Goal: Transaction & Acquisition: Purchase product/service

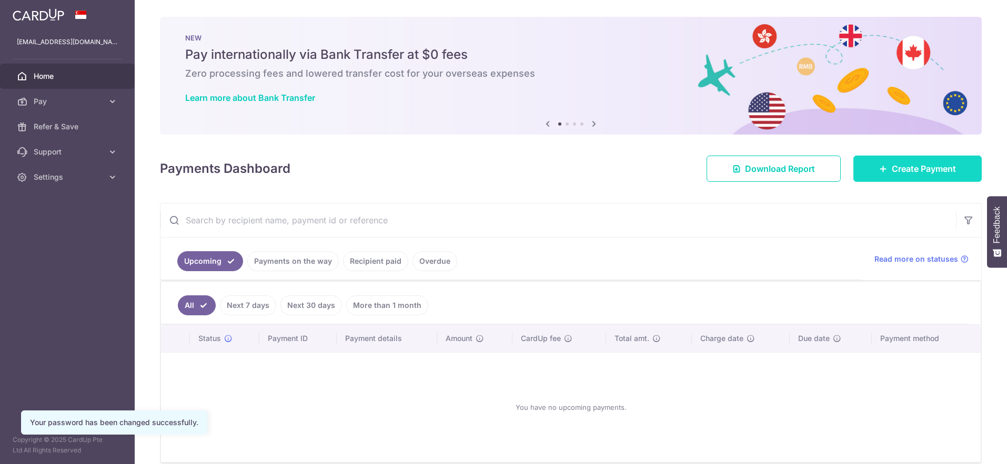
click at [926, 173] on span "Create Payment" at bounding box center [924, 169] width 64 height 13
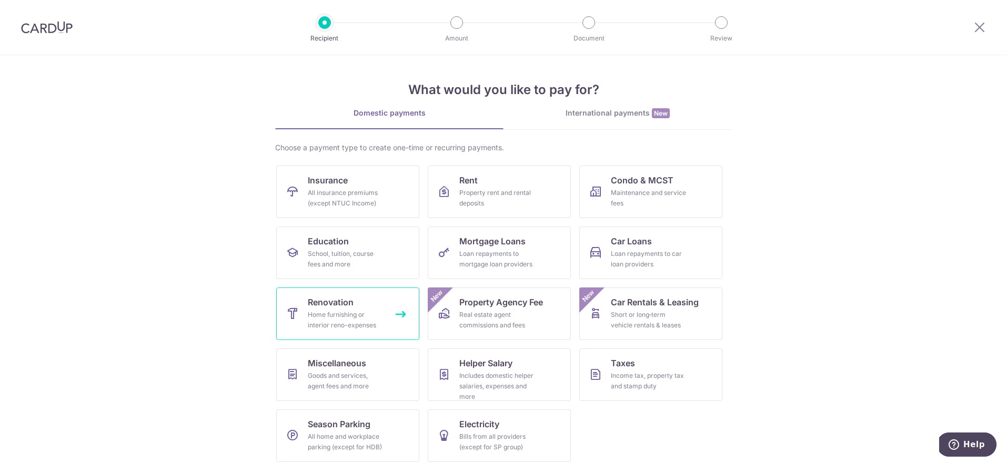
click at [359, 301] on link "Renovation Home furnishing or interior reno-expenses" at bounding box center [347, 314] width 143 height 53
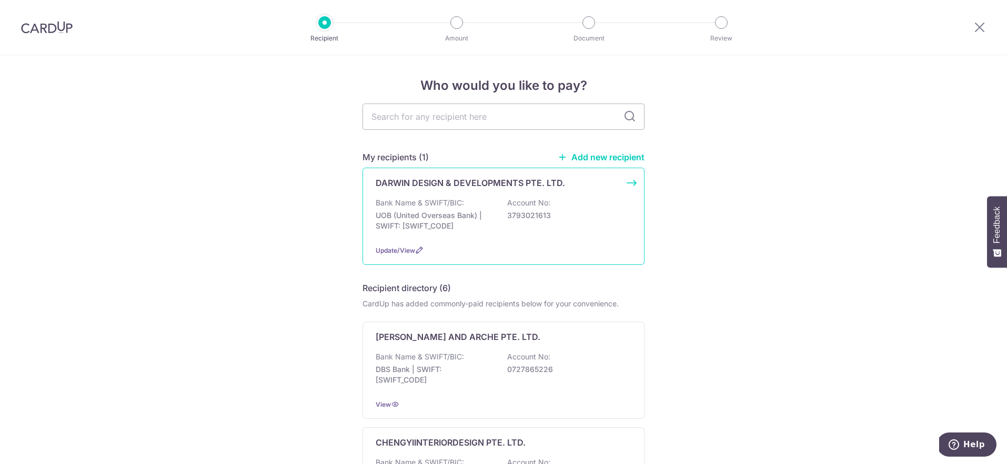
click at [428, 207] on p "Bank Name & SWIFT/BIC:" at bounding box center [420, 203] width 88 height 11
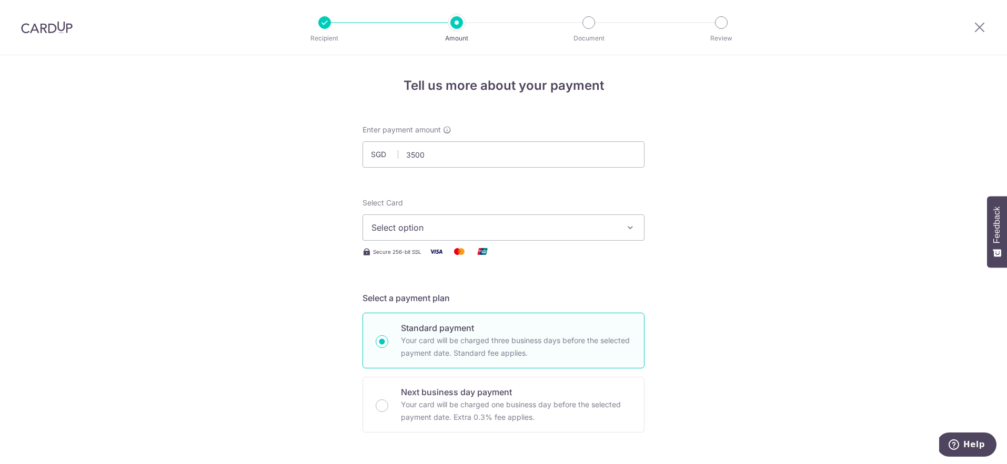
type input "3,500.00"
click at [557, 234] on button "Select option" at bounding box center [503, 228] width 282 height 26
click at [536, 293] on link "**** 0006" at bounding box center [503, 302] width 281 height 25
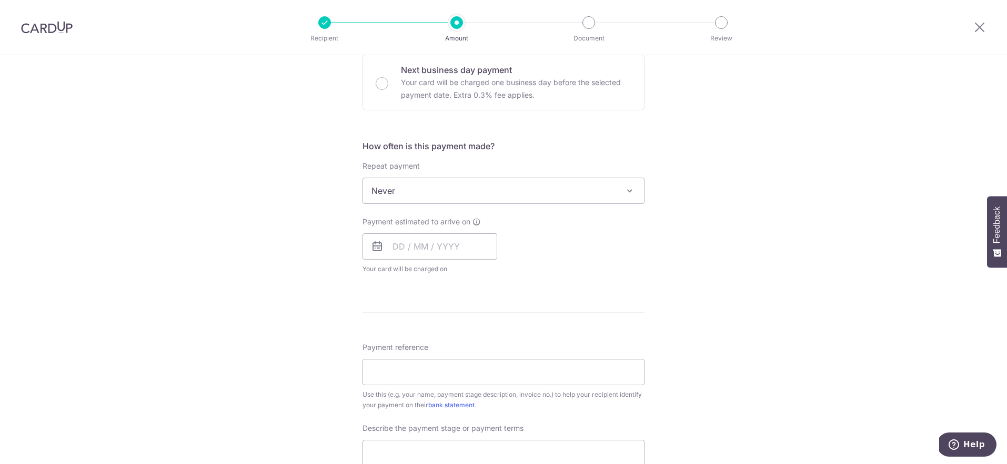
scroll to position [325, 0]
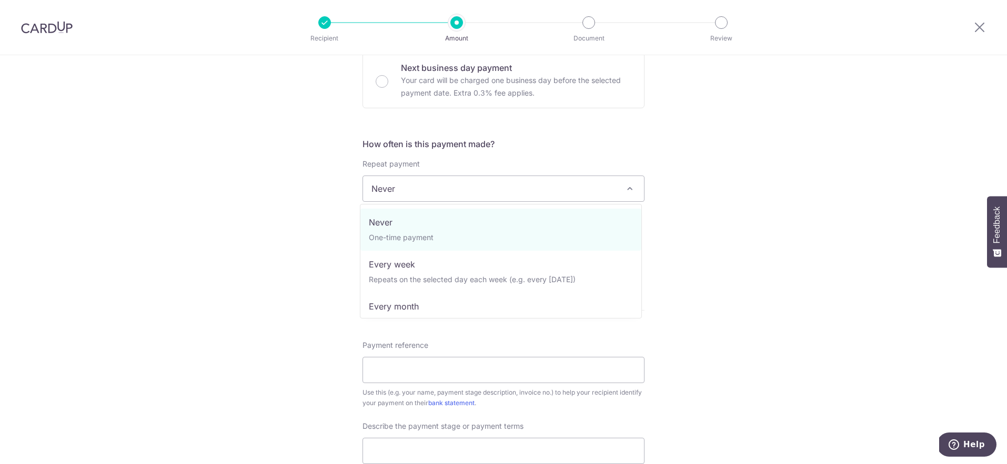
click at [546, 185] on span "Never" at bounding box center [503, 188] width 281 height 25
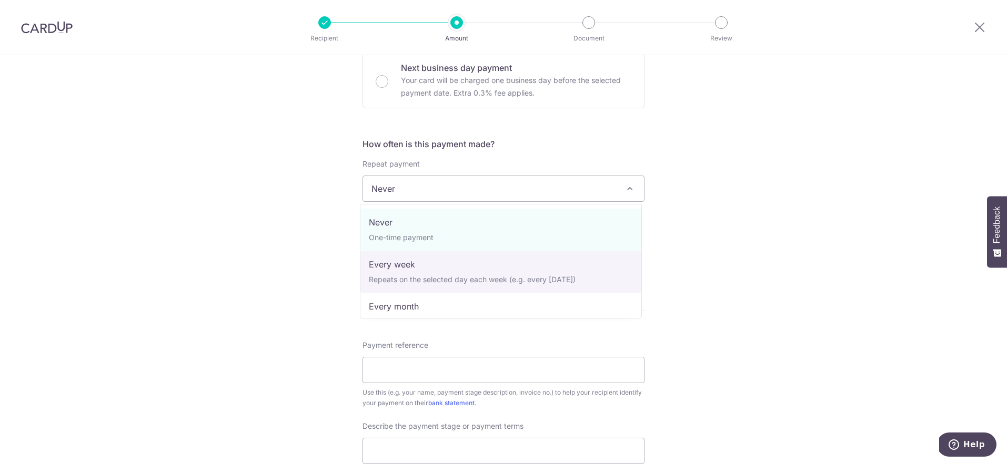
select select "2"
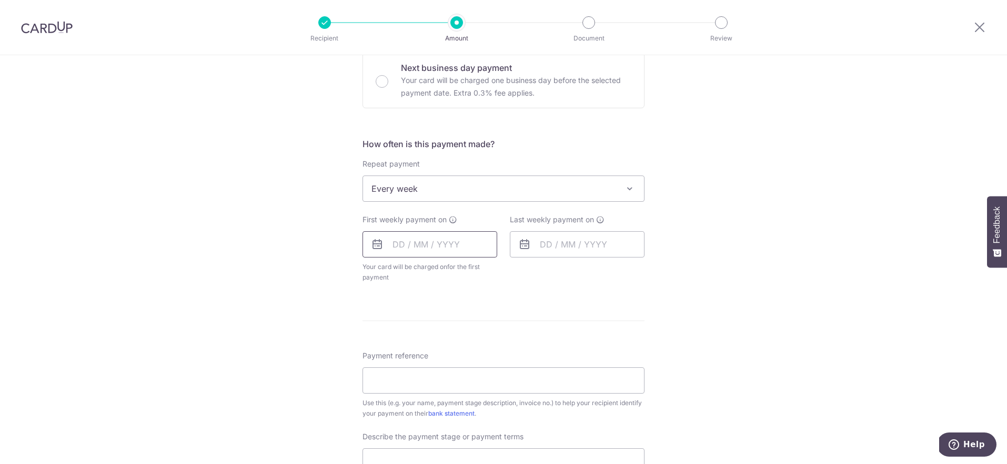
click at [430, 242] on input "text" at bounding box center [429, 244] width 135 height 26
click at [449, 345] on link "8" at bounding box center [447, 340] width 17 height 17
type input "08/10/2025"
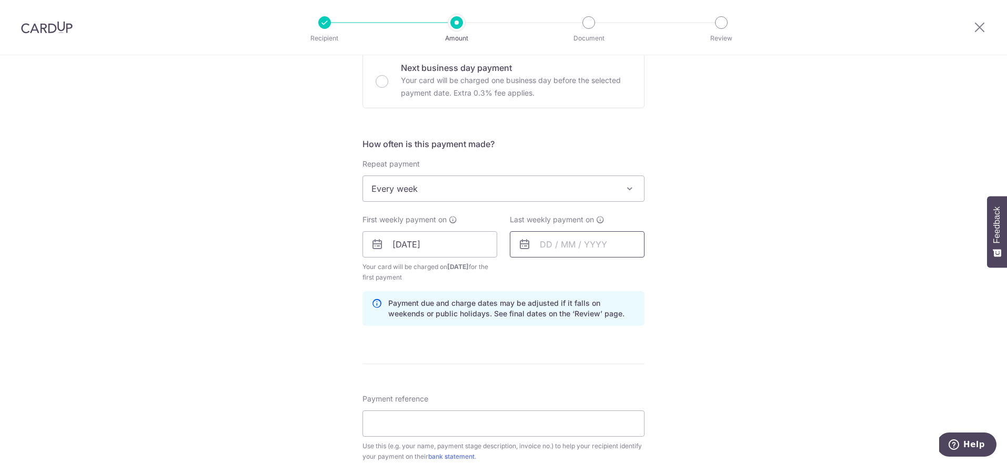
click at [580, 237] on input "text" at bounding box center [577, 244] width 135 height 26
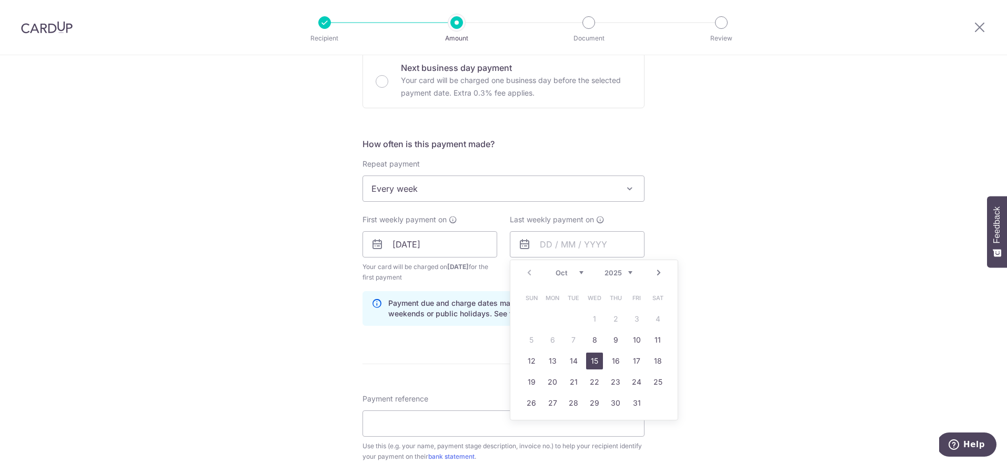
click at [596, 363] on link "15" at bounding box center [594, 361] width 17 height 17
type input "15/10/2025"
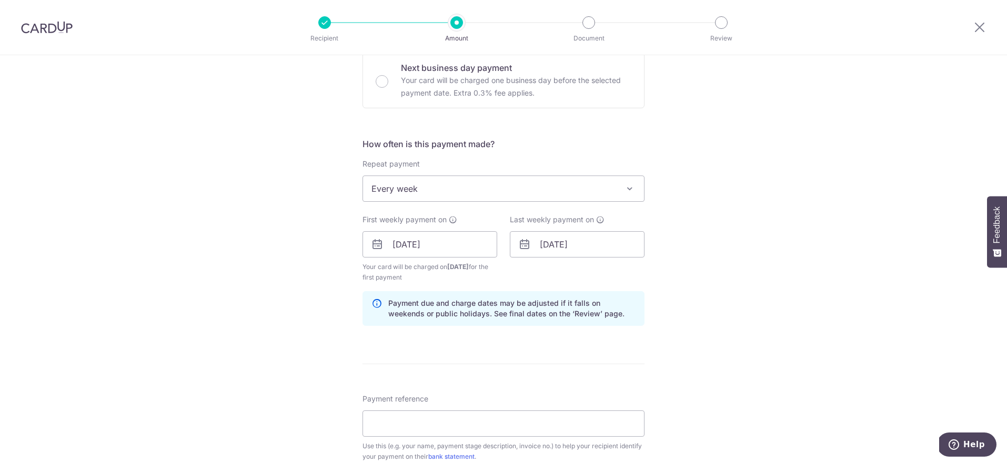
click at [732, 305] on div "Tell us more about your payment Enter payment amount SGD 3,500.00 3500.00 Selec…" at bounding box center [503, 269] width 1007 height 1076
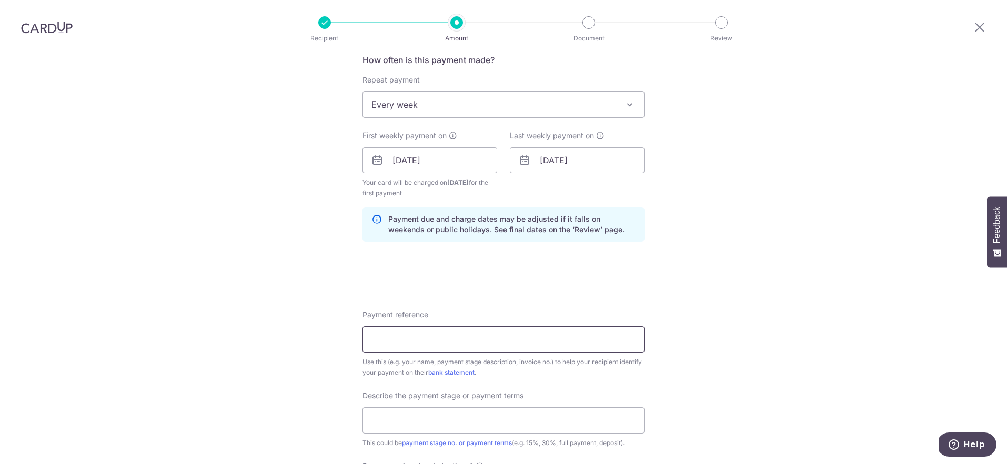
scroll to position [415, 0]
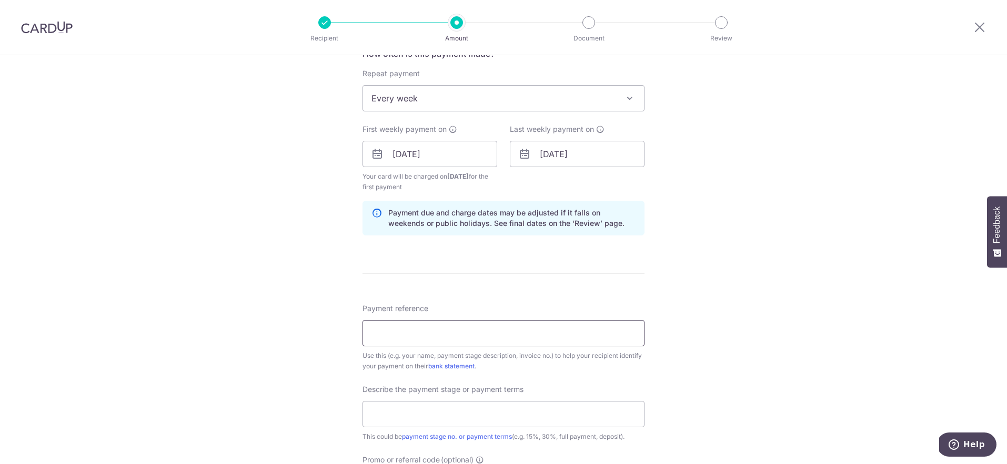
click at [555, 330] on input "Payment reference" at bounding box center [503, 333] width 282 height 26
type input "25-Q1268-01 WDL-AGZ (Te Rong)"
click at [482, 412] on input "text" at bounding box center [503, 414] width 282 height 26
click at [377, 412] on input "40% Contract sum" at bounding box center [503, 414] width 282 height 26
type input "45% Contract sum"
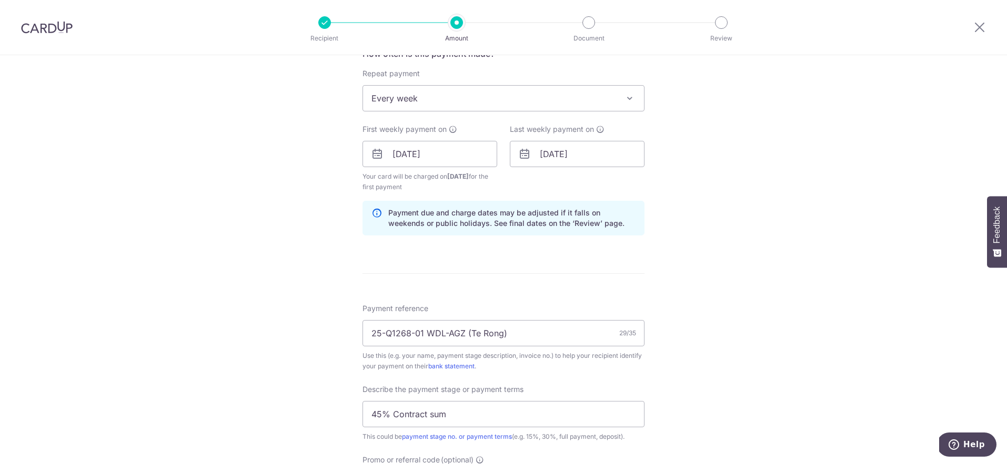
click at [307, 392] on div "Tell us more about your payment Enter payment amount SGD 3,500.00 3500.00 Selec…" at bounding box center [503, 178] width 1007 height 1076
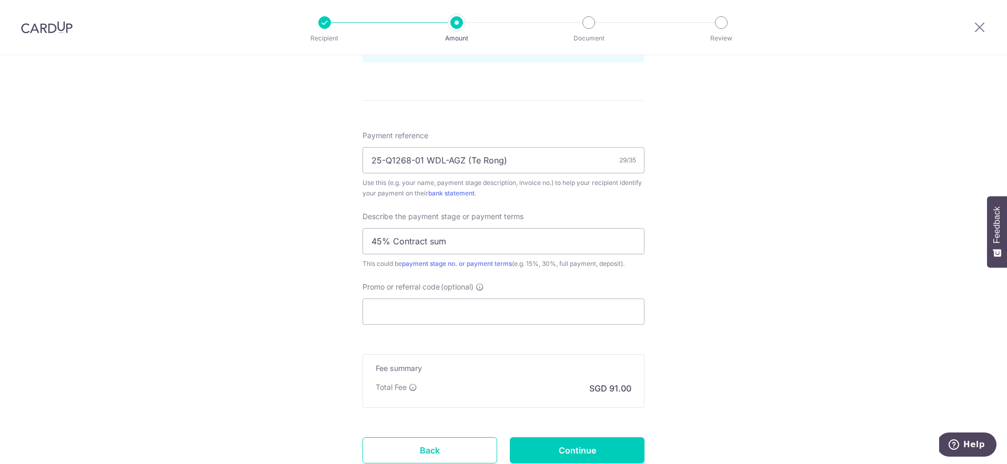
scroll to position [596, 0]
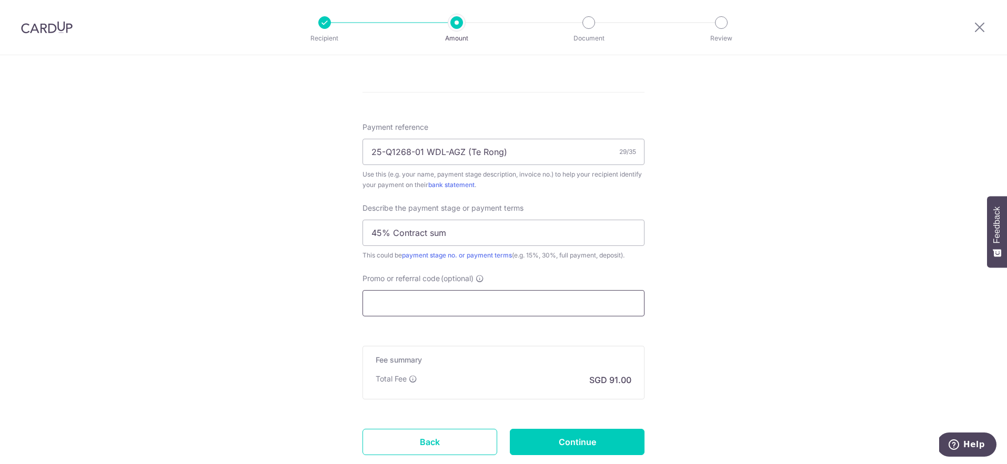
click at [422, 315] on input "Promo or referral code (optional)" at bounding box center [503, 303] width 282 height 26
click at [426, 301] on input "Promo or referral code (optional)" at bounding box center [503, 303] width 282 height 26
paste input "REC185"
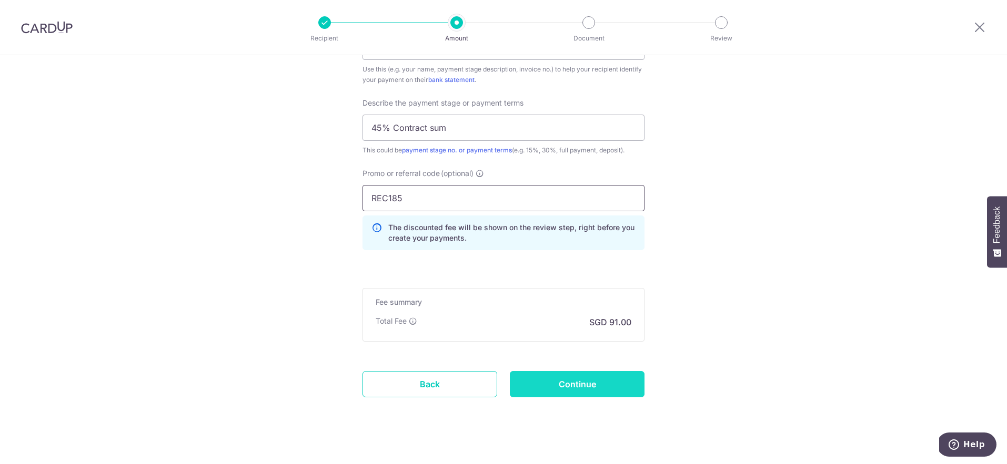
scroll to position [714, 0]
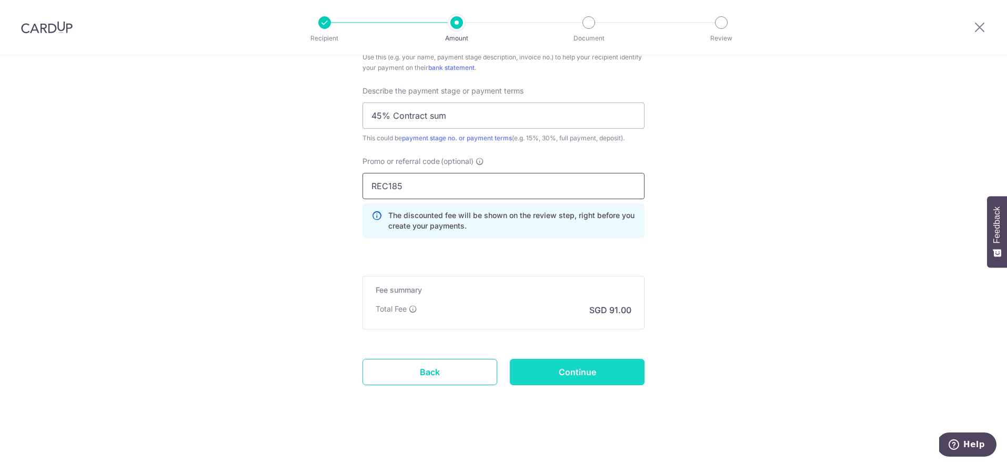
type input "REC185"
click at [588, 373] on input "Continue" at bounding box center [577, 372] width 135 height 26
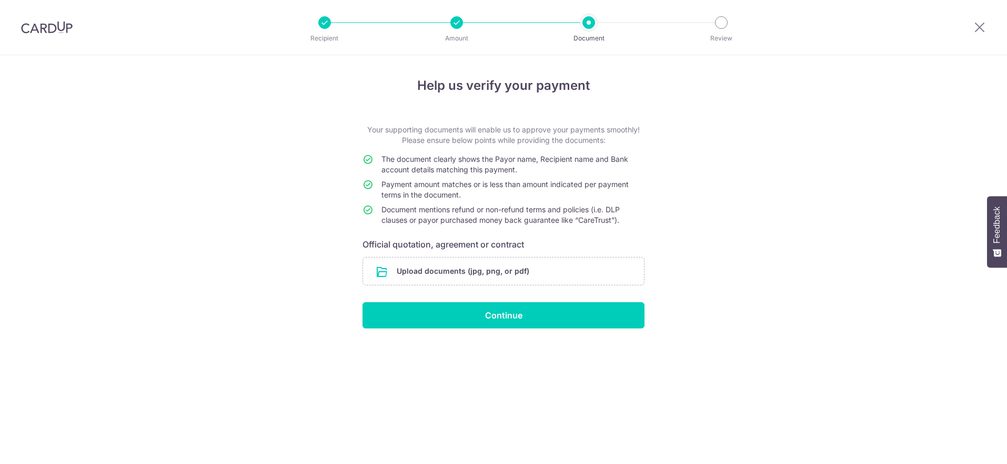
click at [530, 263] on input "file" at bounding box center [503, 271] width 281 height 27
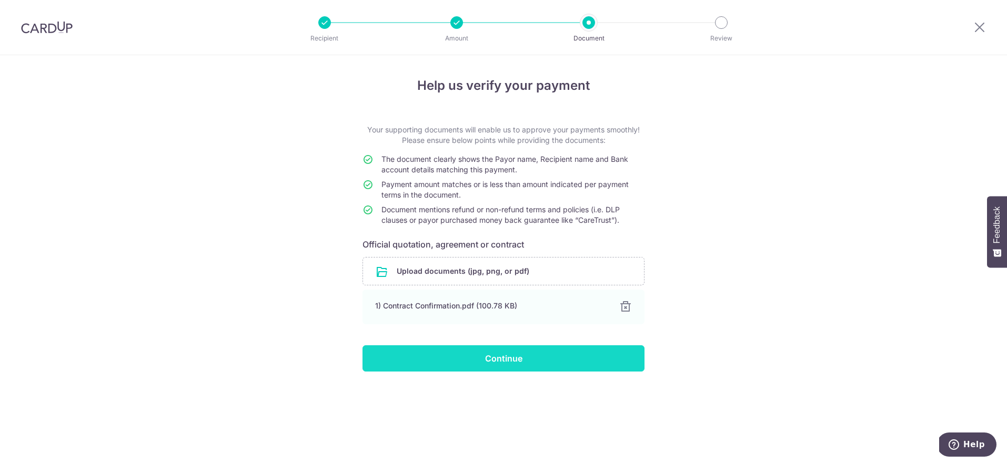
click at [581, 369] on input "Continue" at bounding box center [503, 359] width 282 height 26
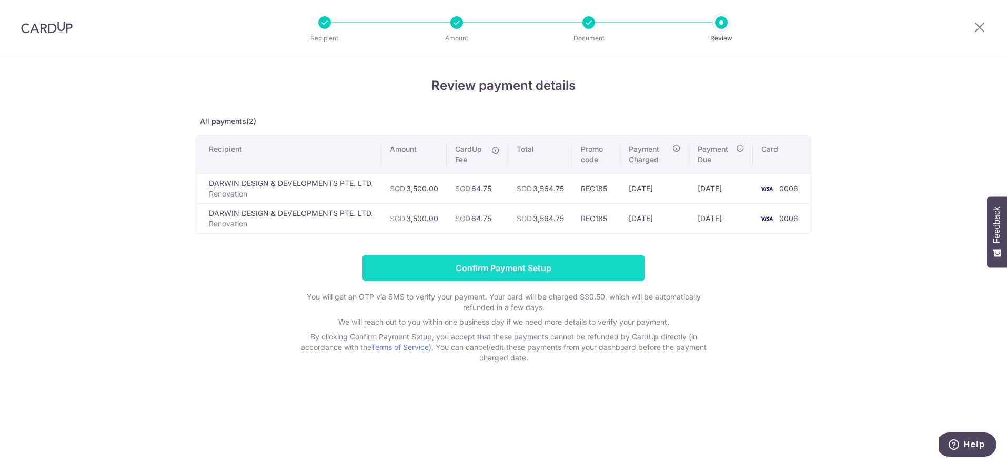
click at [615, 275] on input "Confirm Payment Setup" at bounding box center [503, 268] width 282 height 26
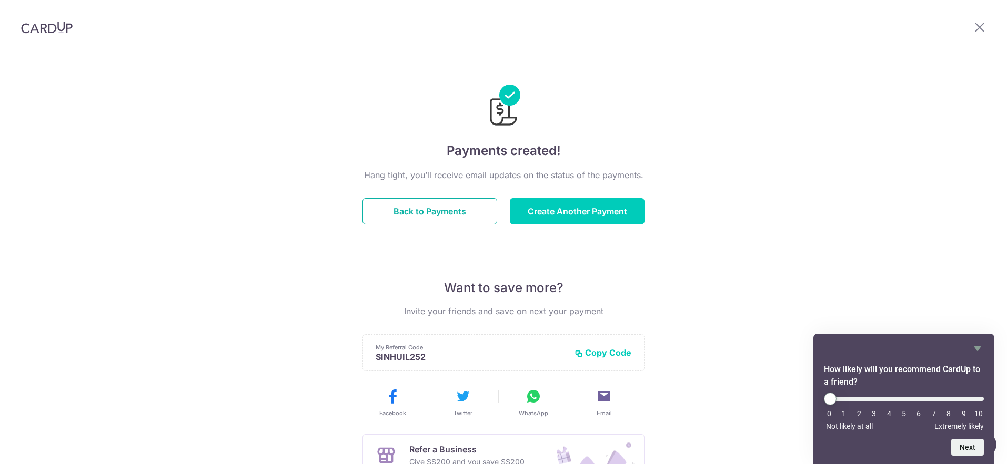
click at [410, 207] on button "Back to Payments" at bounding box center [429, 211] width 135 height 26
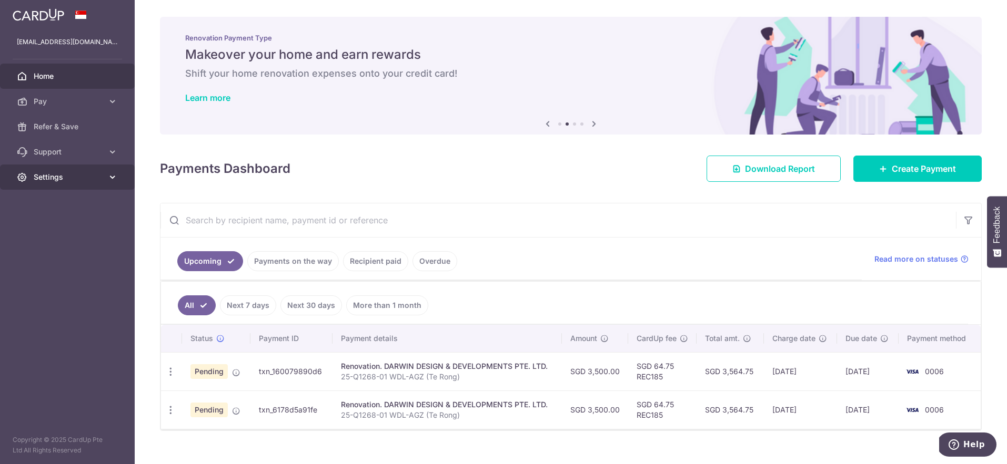
click at [97, 178] on span "Settings" at bounding box center [68, 177] width 69 height 11
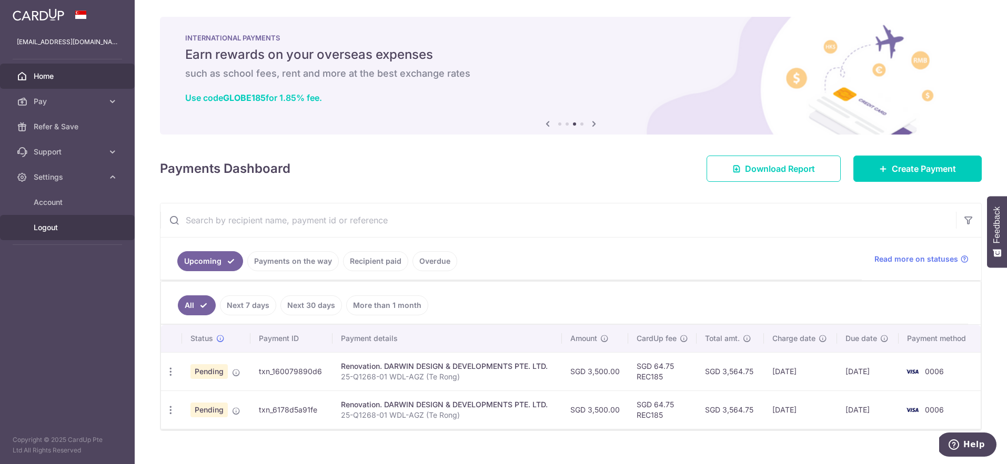
click at [87, 236] on link "Logout" at bounding box center [67, 227] width 135 height 25
